Goal: Information Seeking & Learning: Learn about a topic

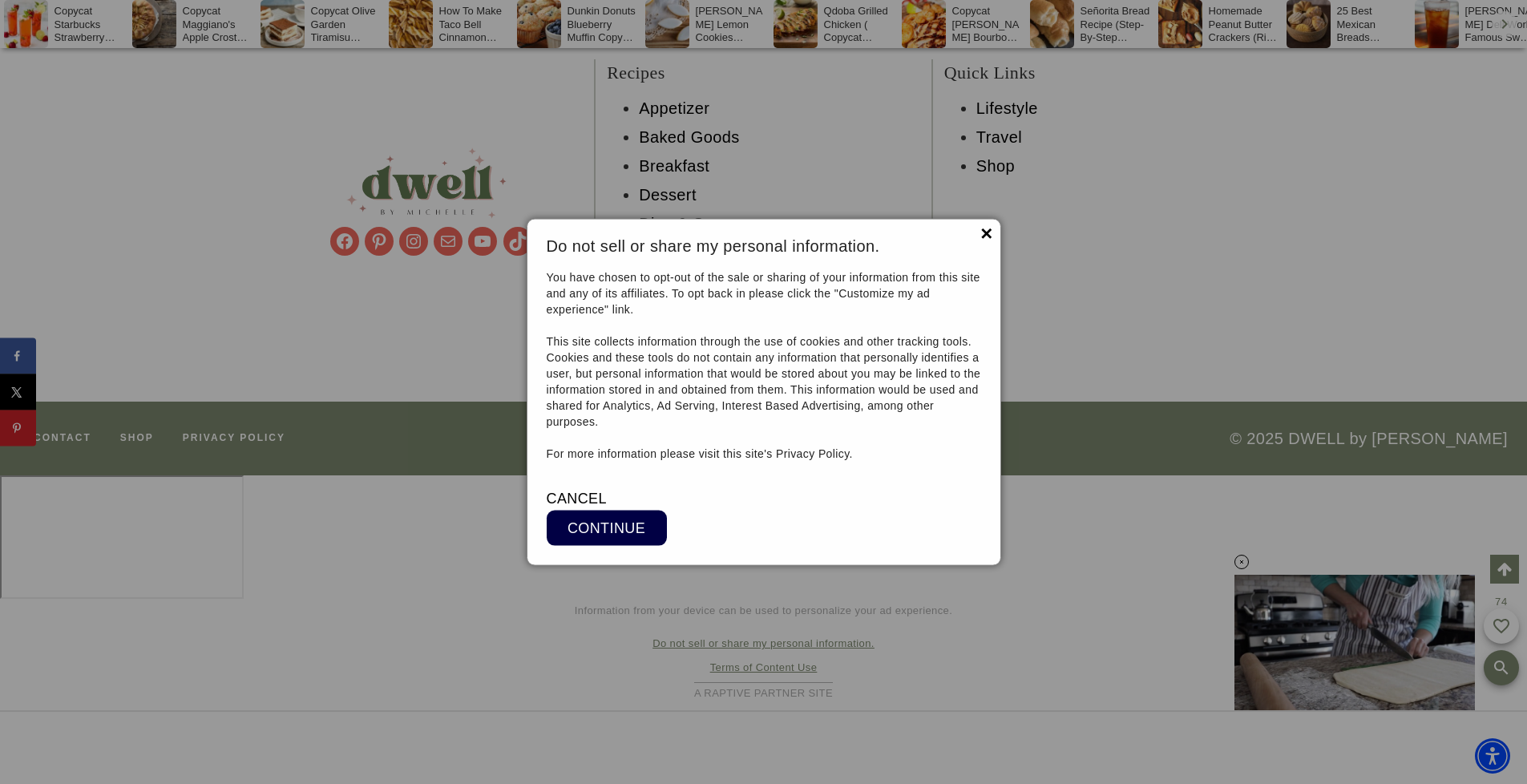
scroll to position [14518, 0]
